Goal: Task Accomplishment & Management: Use online tool/utility

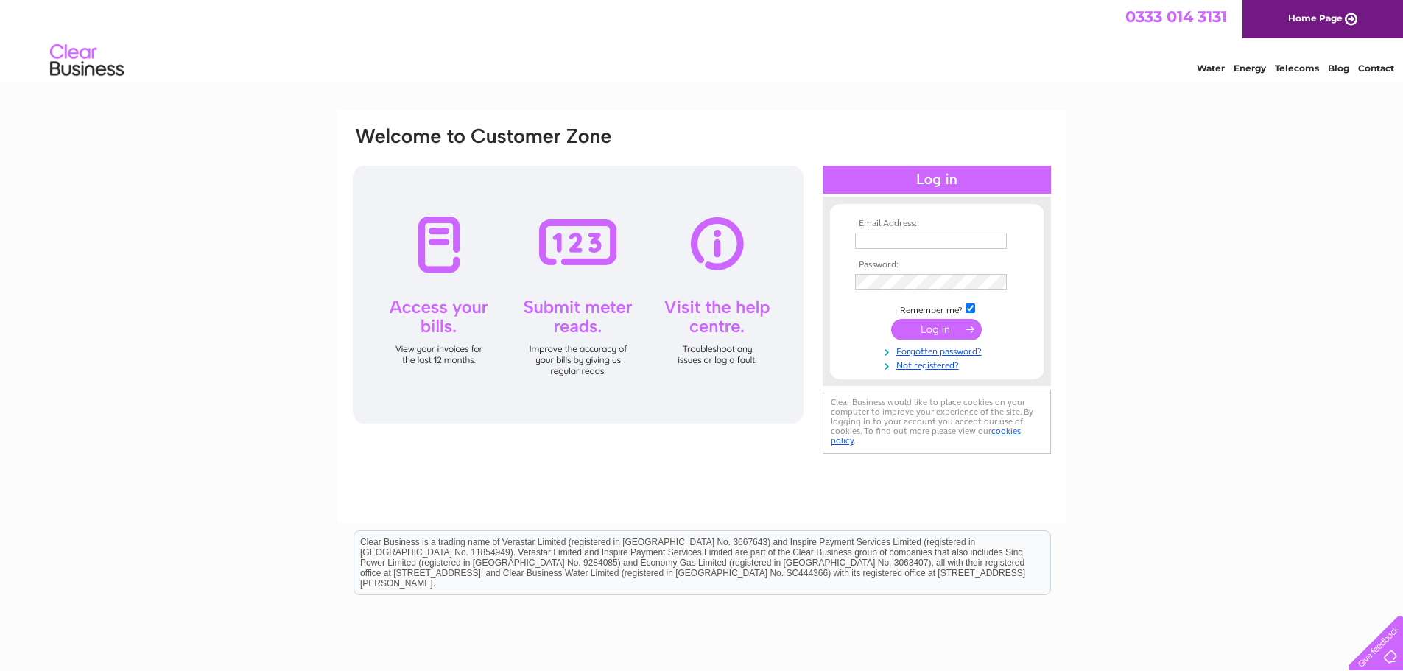
click at [952, 248] on input "text" at bounding box center [931, 241] width 152 height 16
type input "emma.savage@savills.com"
click at [931, 331] on input "submit" at bounding box center [936, 330] width 91 height 21
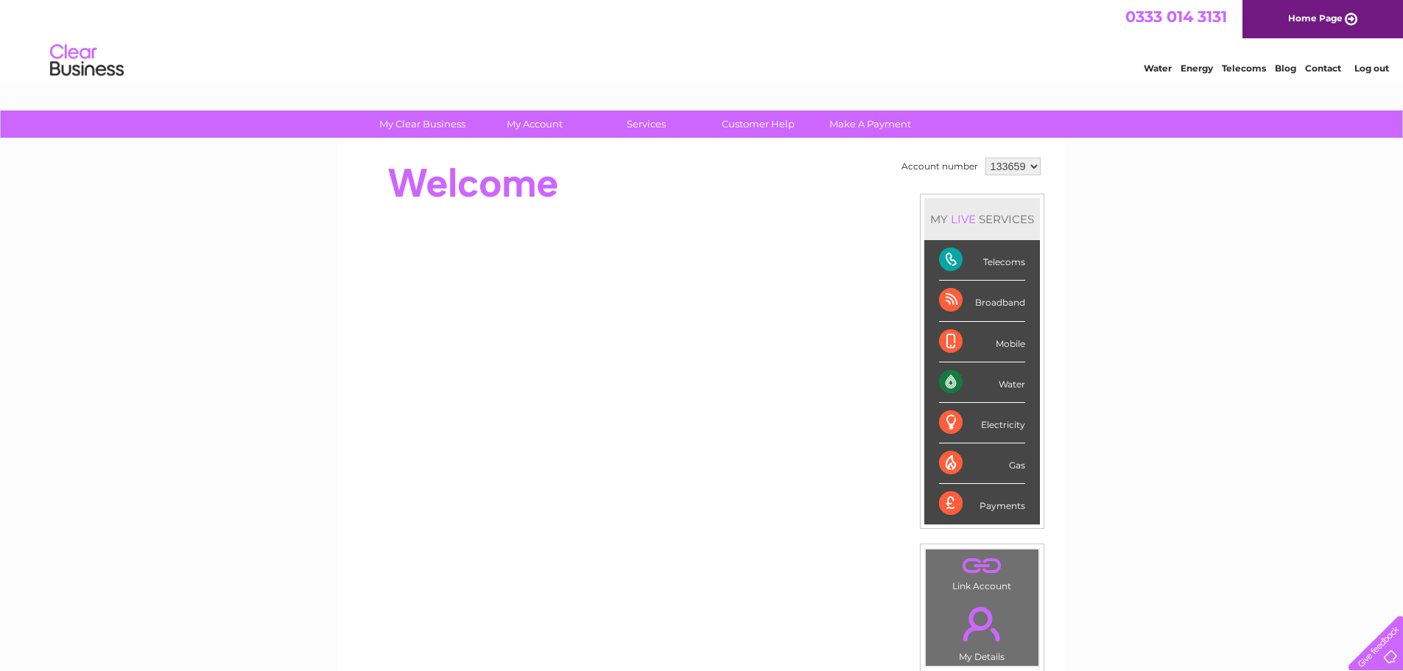
click at [1197, 374] on div "My Clear Business Login Details My Details My Preferences Link Account My Accou…" at bounding box center [701, 524] width 1403 height 828
click at [1198, 211] on div "My Clear Business Login Details My Details My Preferences Link Account My Accou…" at bounding box center [701, 524] width 1403 height 828
click at [1000, 346] on div "Mobile" at bounding box center [982, 342] width 86 height 40
click at [1020, 406] on div "Electricity" at bounding box center [982, 423] width 86 height 40
click at [939, 378] on div "Water" at bounding box center [982, 382] width 86 height 40
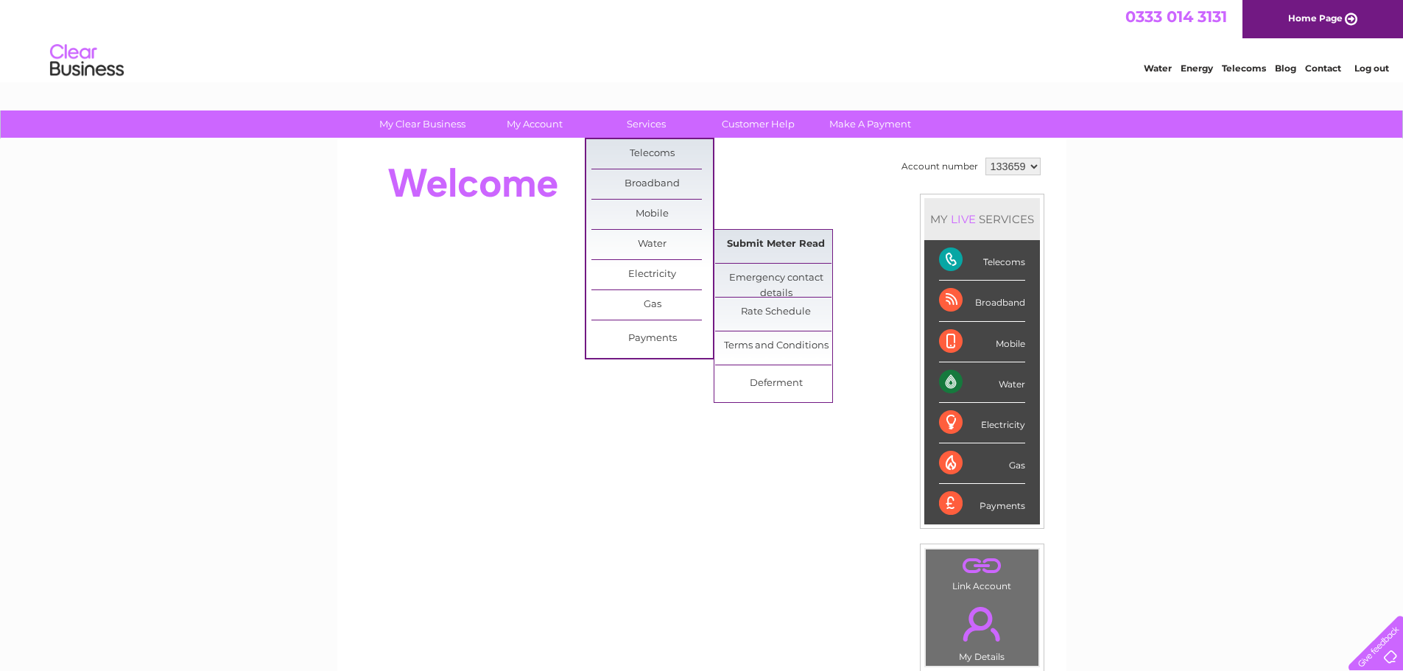
click at [775, 251] on link "Submit Meter Read" at bounding box center [775, 244] width 121 height 29
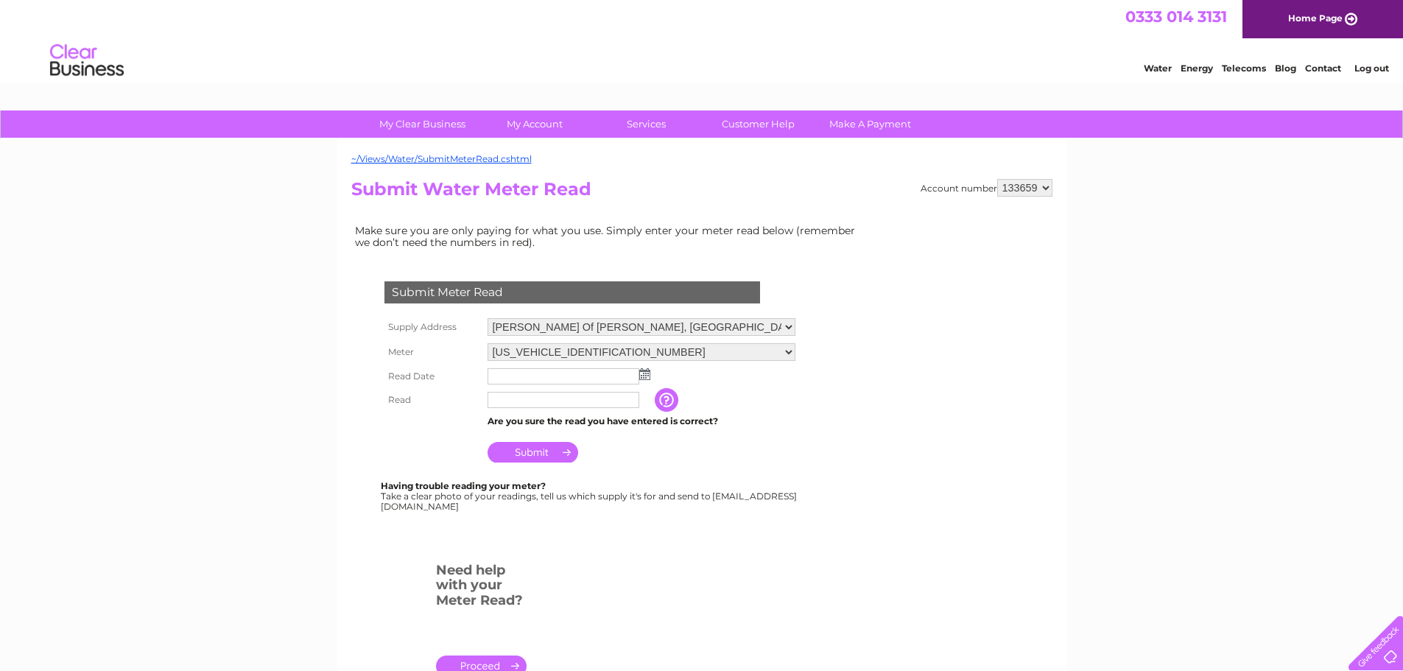
click at [648, 334] on select "Bankhead Of Raith, Kirkcaldy, Fife, KY2 5YF Raith Farming Partnership, Raith Es…" at bounding box center [641, 327] width 308 height 18
click at [615, 323] on select "Bankhead Of Raith, Kirkcaldy, Fife, KY2 5YF Raith Farming Partnership, Raith Es…" at bounding box center [641, 327] width 308 height 18
click at [586, 331] on select "Bankhead Of Raith, Kirkcaldy, Fife, KY2 5YF Raith Farming Partnership, Raith Es…" at bounding box center [641, 327] width 308 height 18
click at [761, 599] on form "Submit Meter Read Supply Address Bankhead Of Raith, Kirkcaldy, Fife, KY2 5YF Ra…" at bounding box center [608, 486] width 515 height 468
